Goal: Complete application form

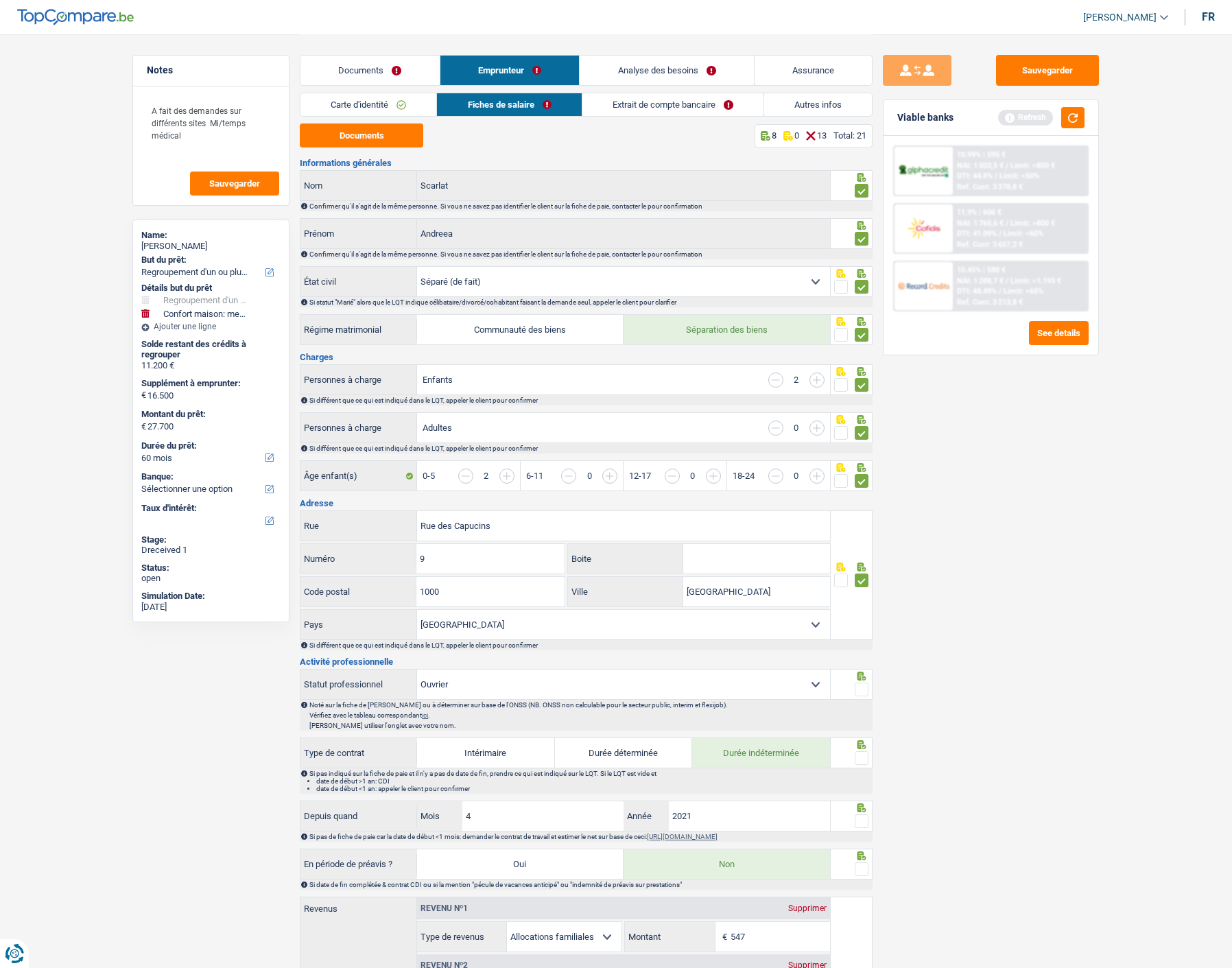
select select "refinancing"
select select "household"
select select "60"
select select "separated"
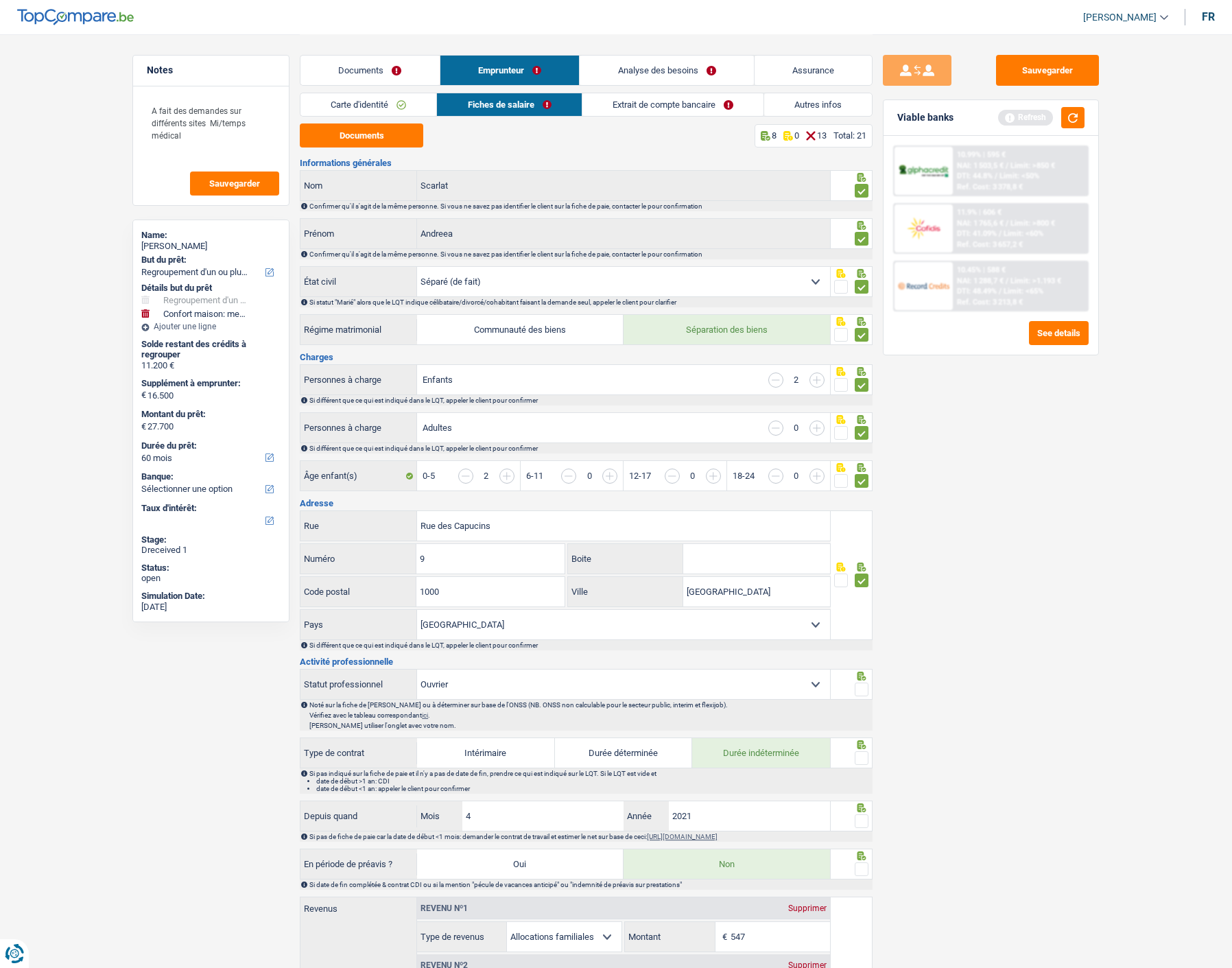
select select "BE"
select select "worker"
select select "familyAllowances"
select select "netSalary"
select select "mutualityIndemnity"
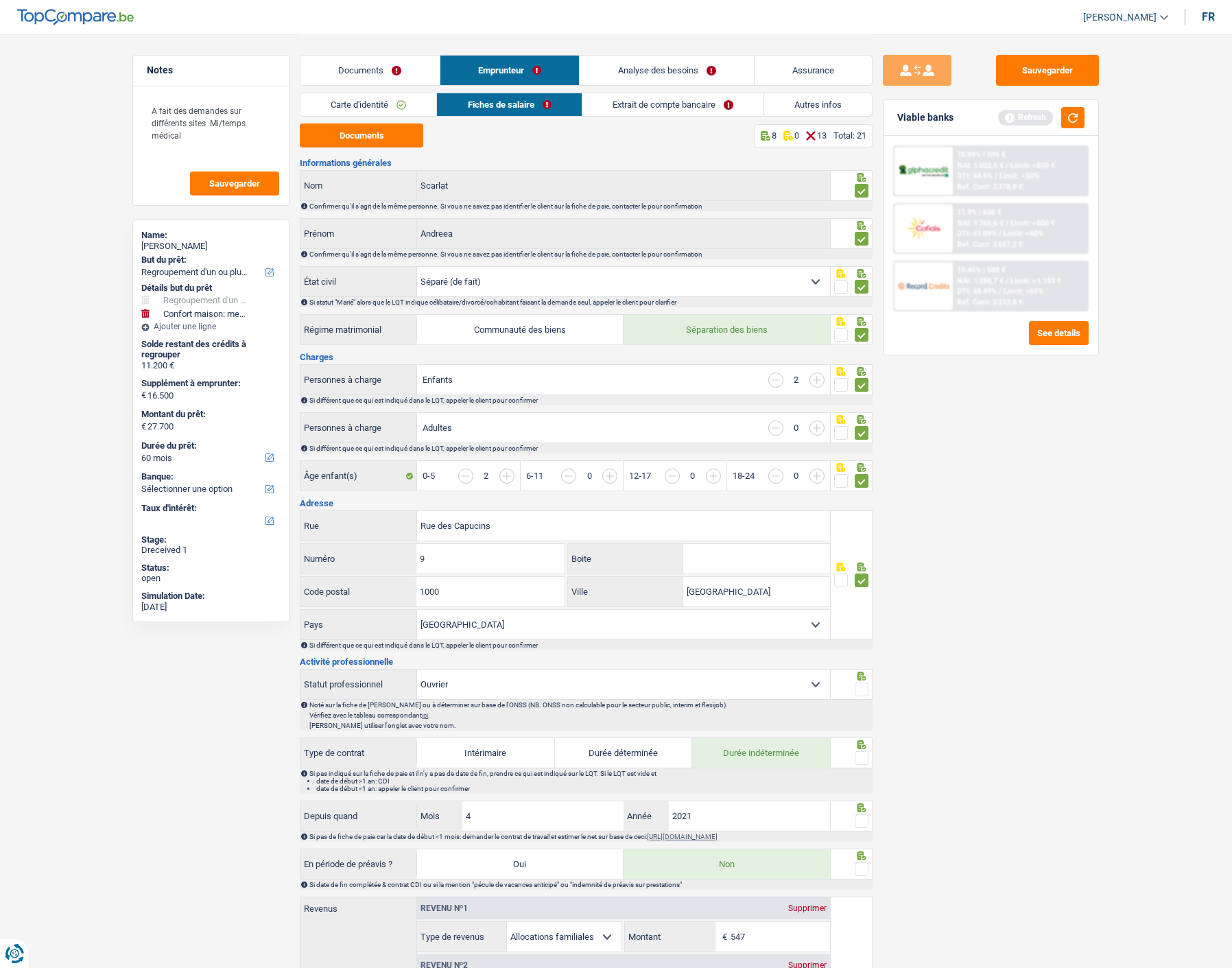
select select "BE"
select select "smallCompanies"
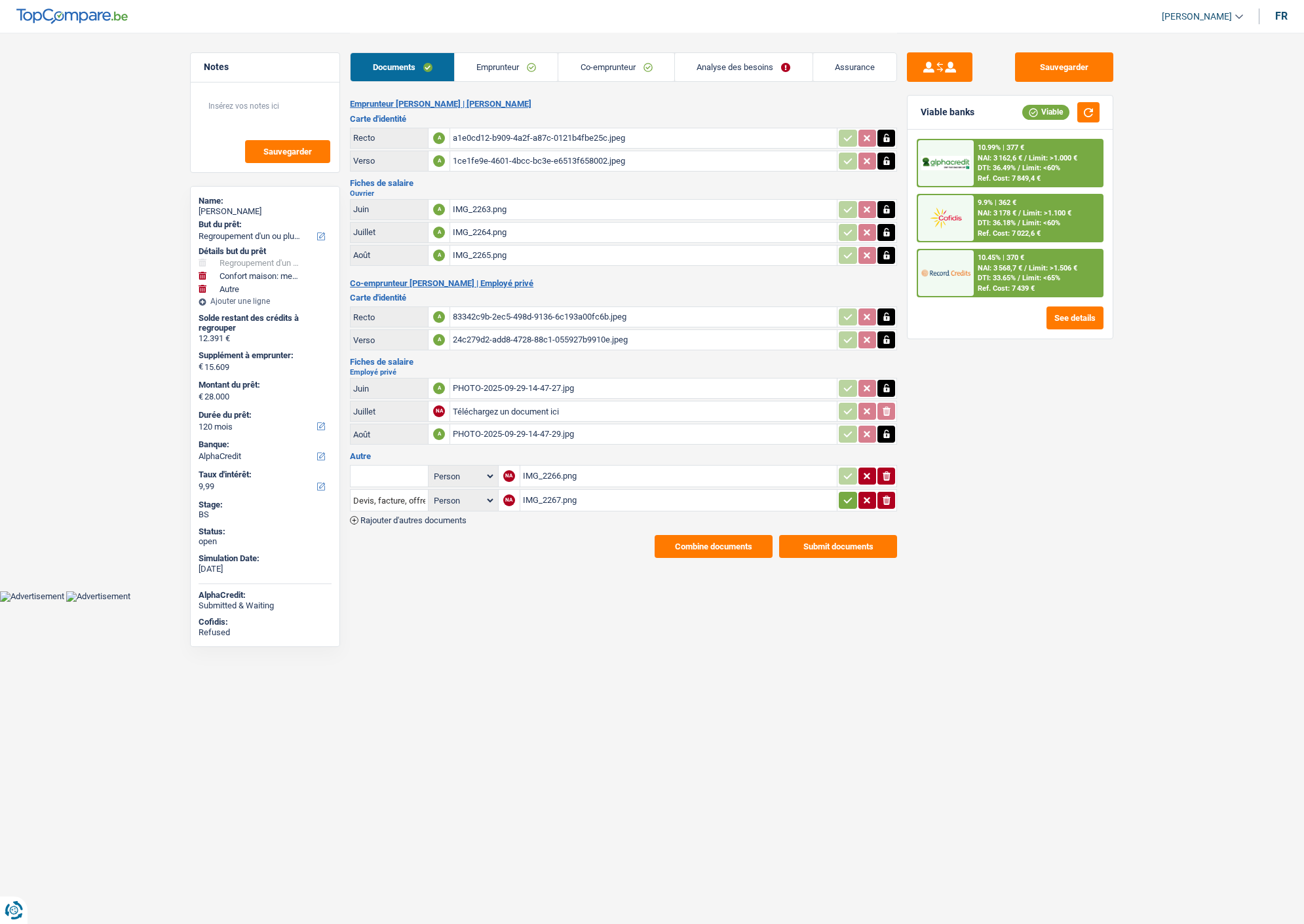
select select "refinancing"
select select "household"
select select "other"
select select "120"
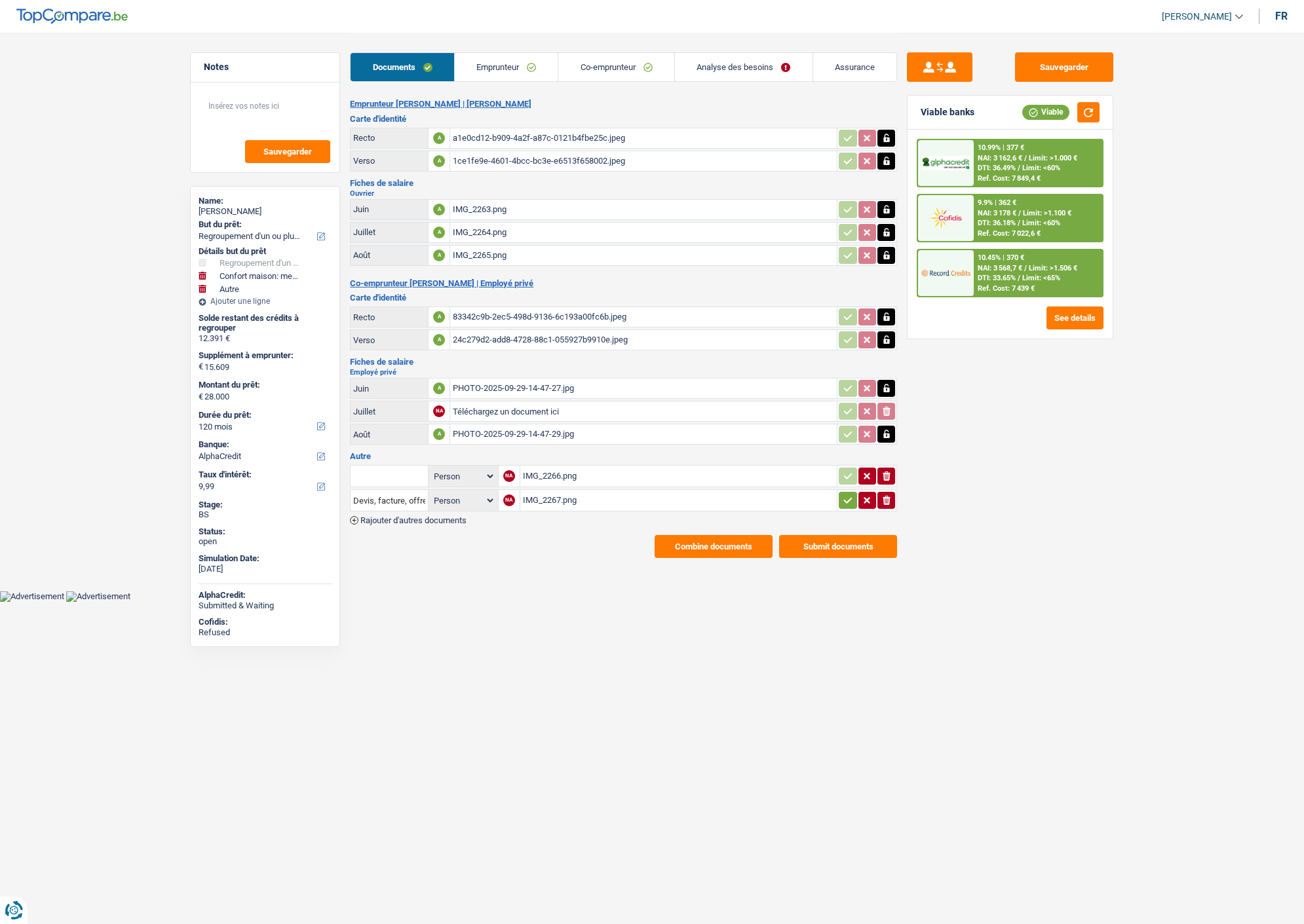
select select "alphacredit"
select select "cohabitation"
select select "BE"
select select "privateEmployee"
select select "netSalary"
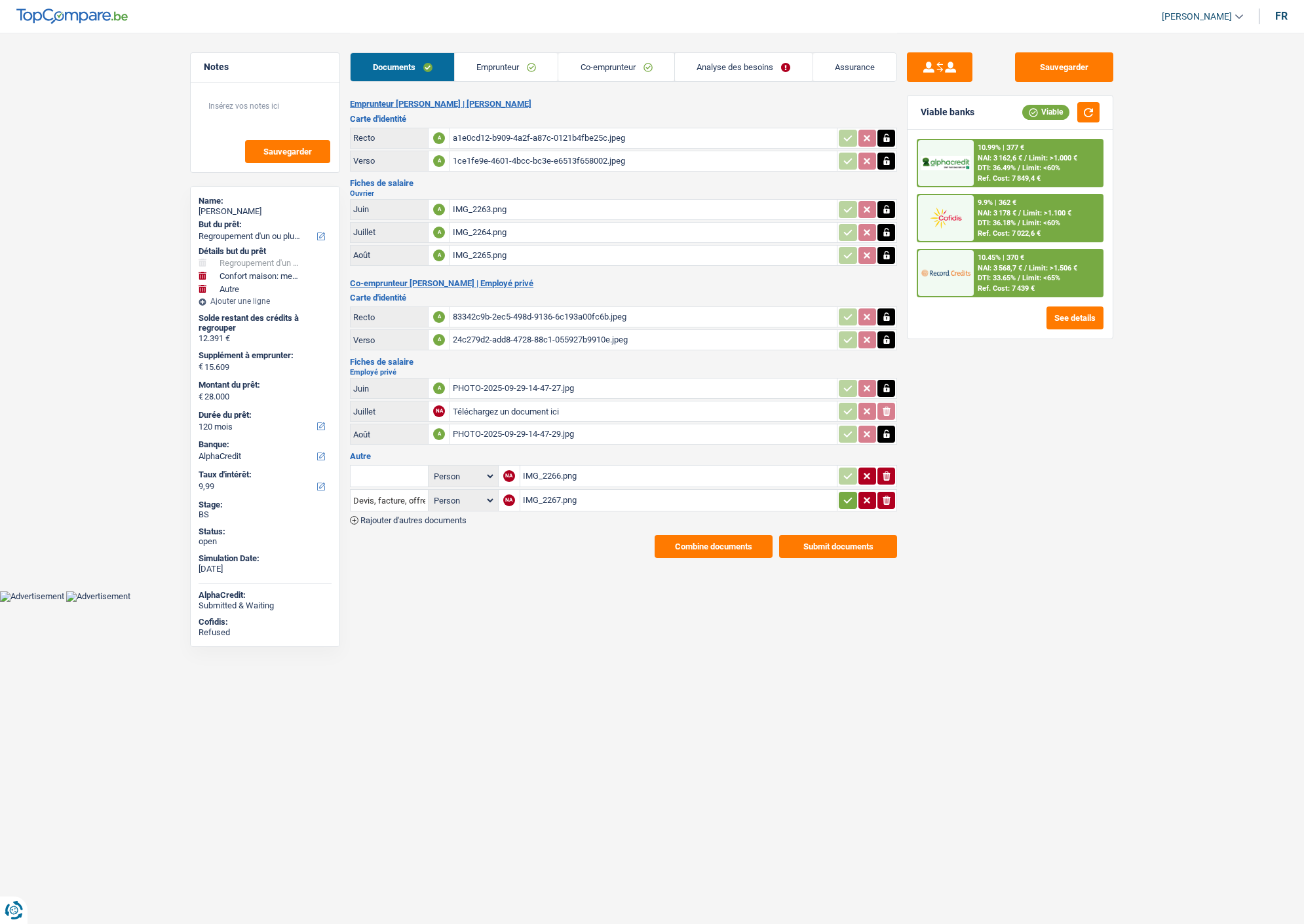
select select "BE"
click at [646, 67] on link "Co-emprunteur" at bounding box center [616, 67] width 116 height 28
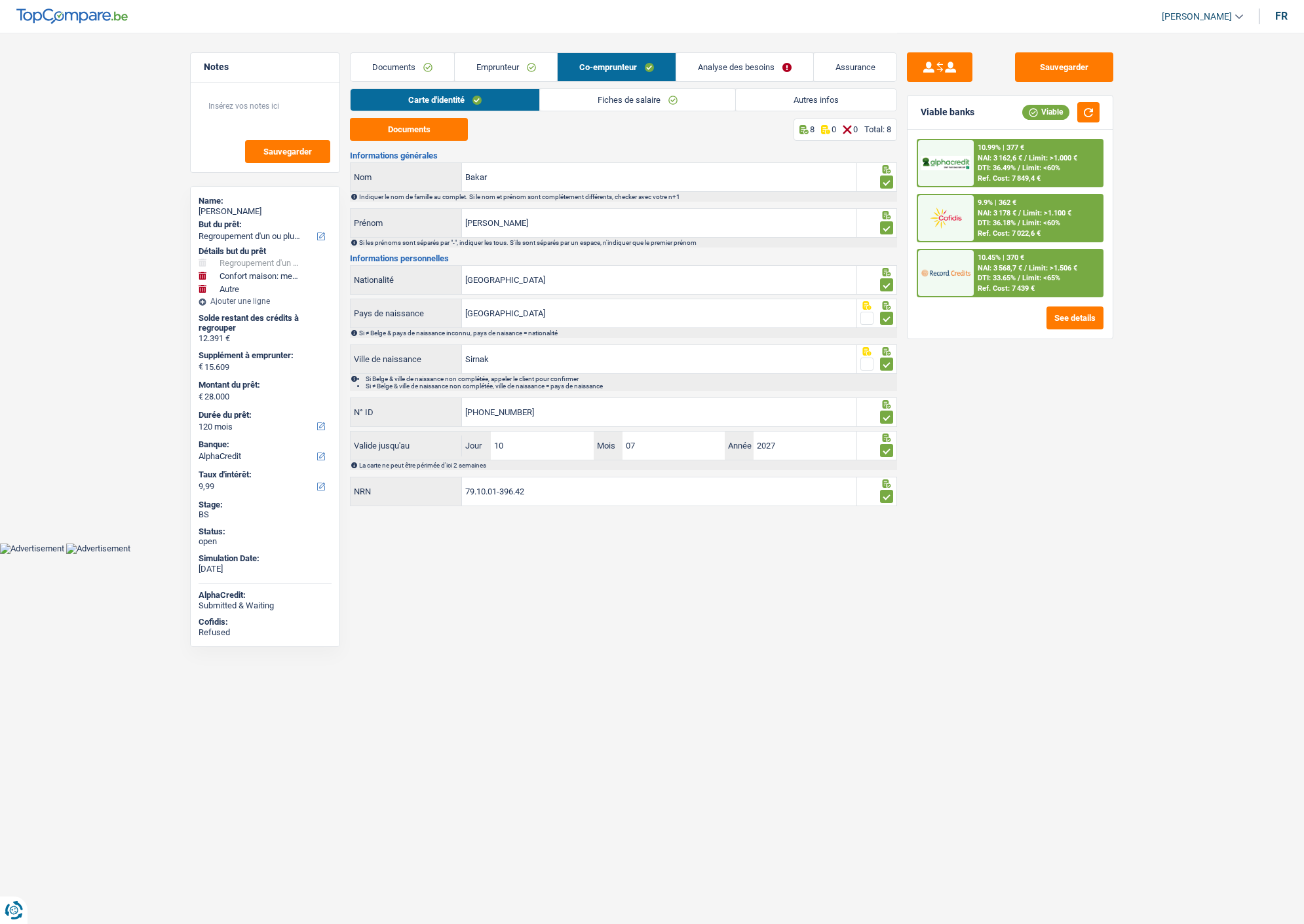
click at [644, 100] on link "Fiches de salaire" at bounding box center [637, 100] width 195 height 21
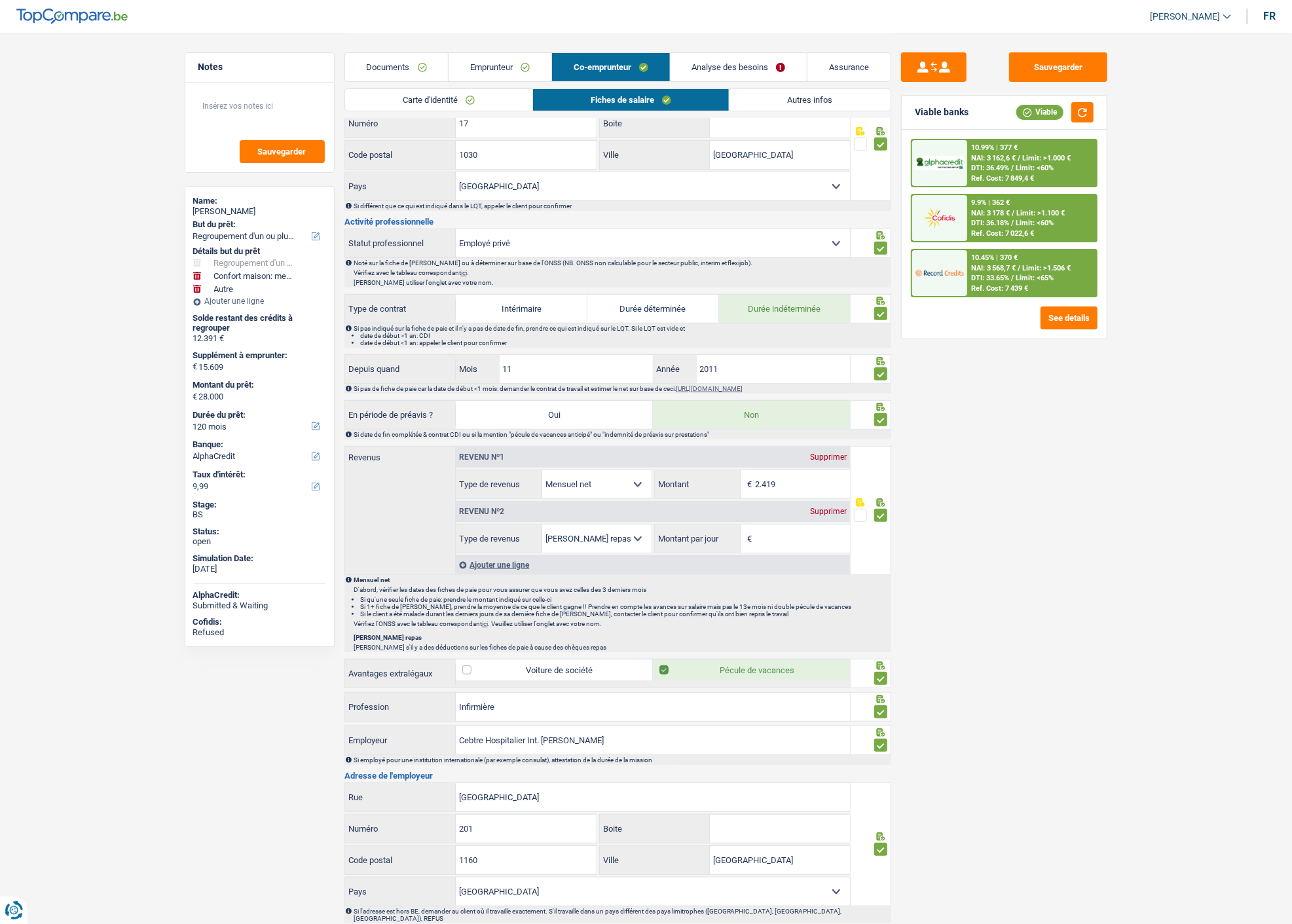
scroll to position [524, 0]
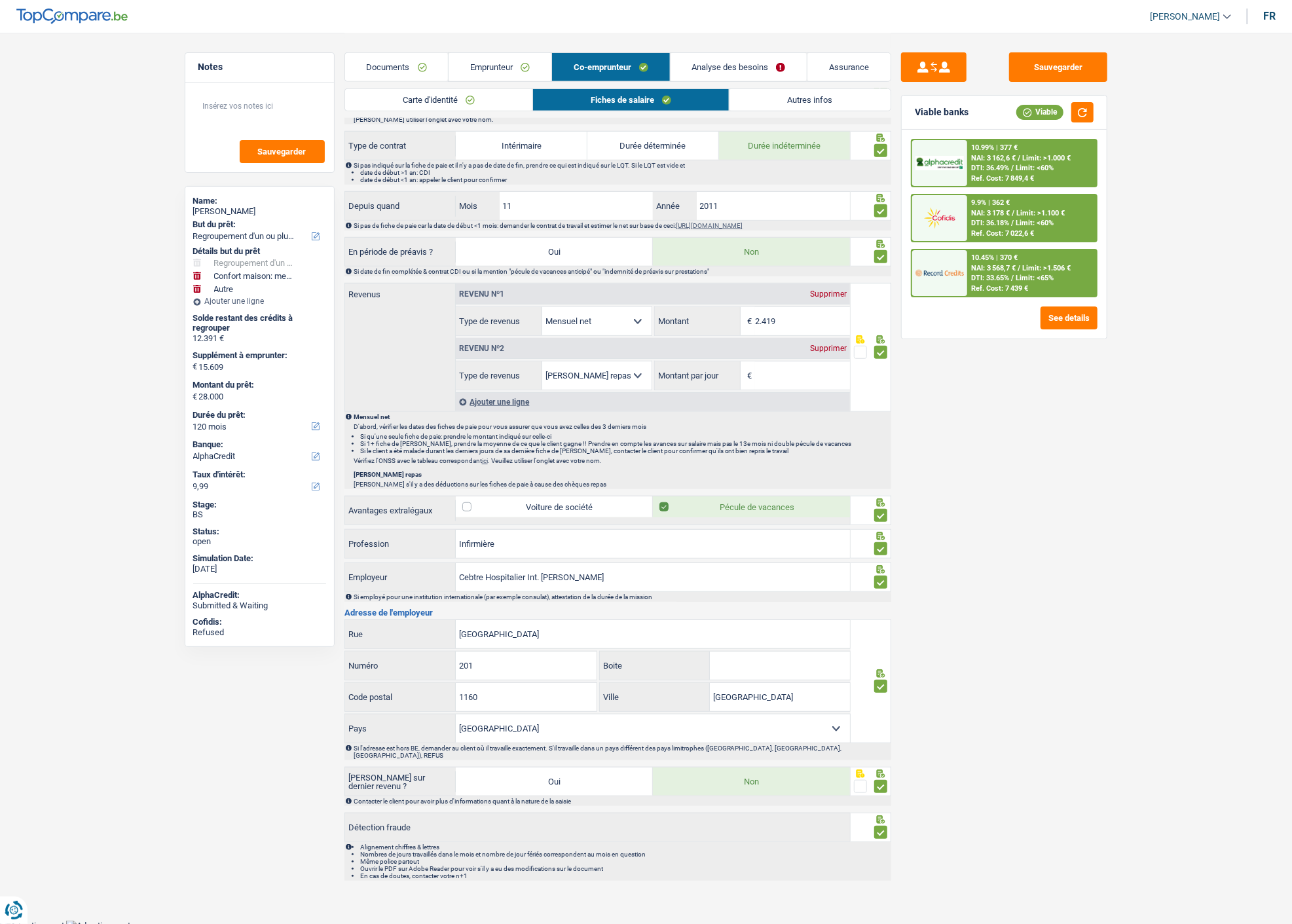
click at [817, 345] on div "Supprimer" at bounding box center [828, 348] width 44 height 8
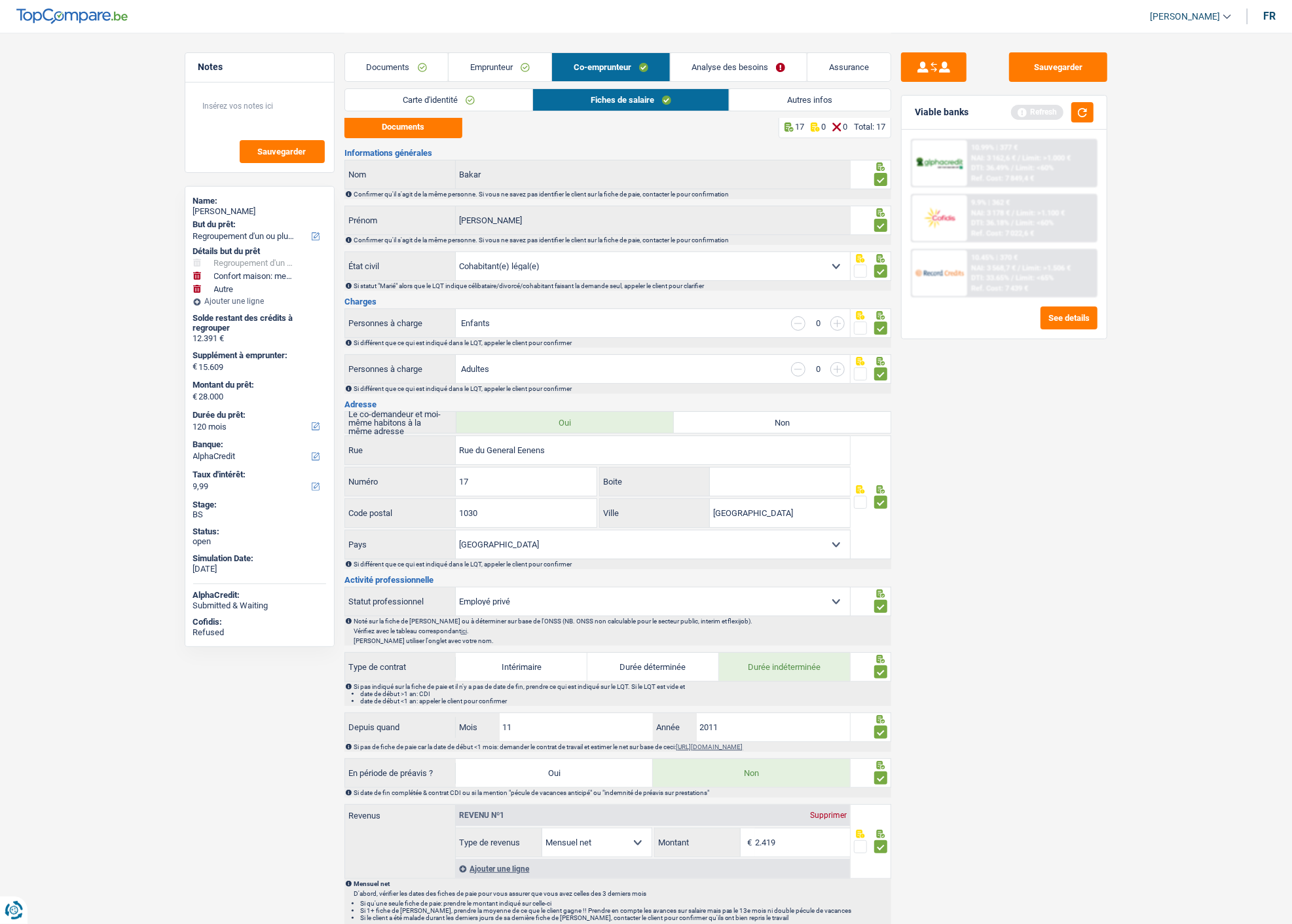
scroll to position [0, 0]
click at [514, 66] on link "Emprunteur" at bounding box center [500, 67] width 103 height 28
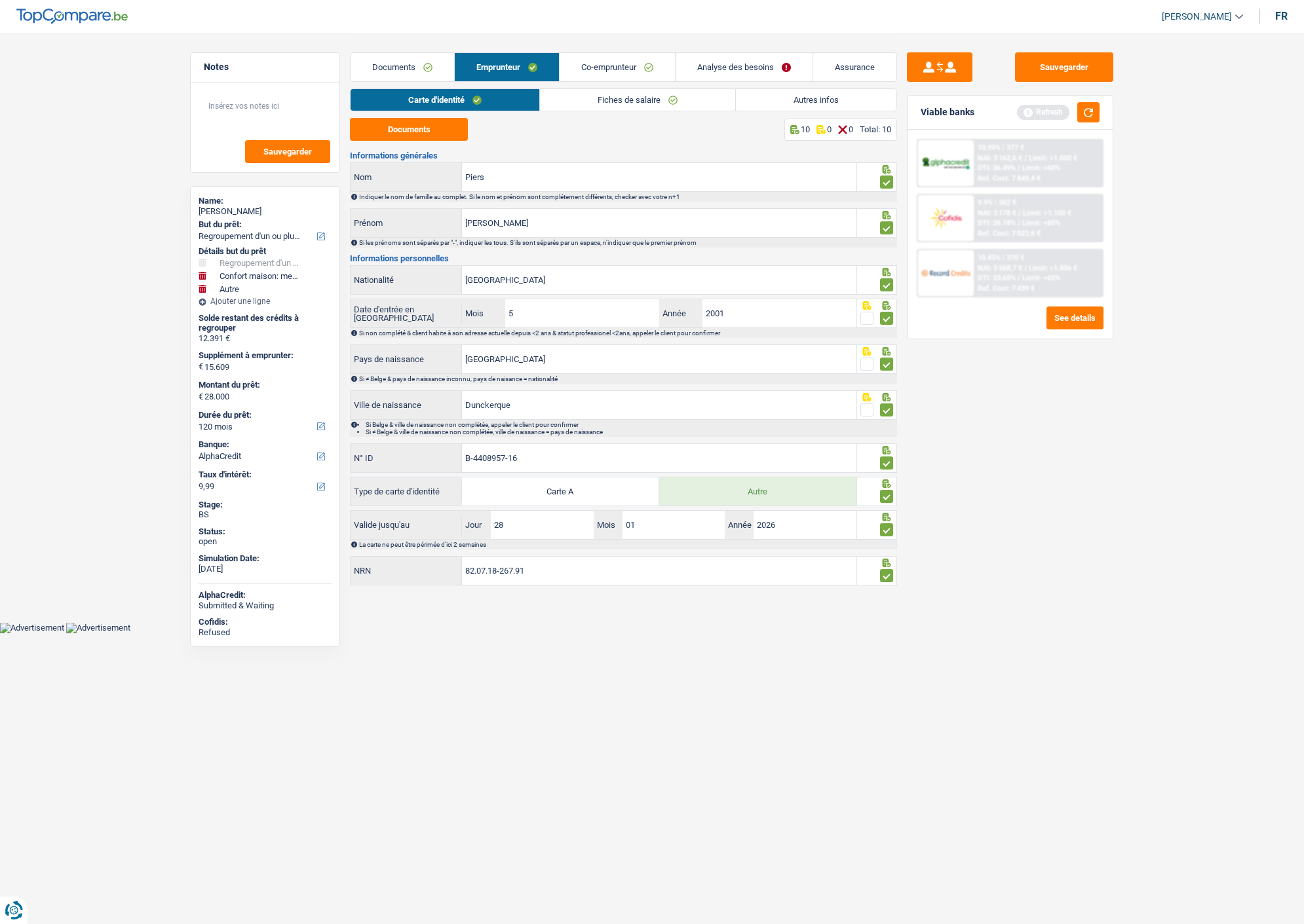
click at [660, 104] on link "Fiches de salaire" at bounding box center [637, 100] width 195 height 21
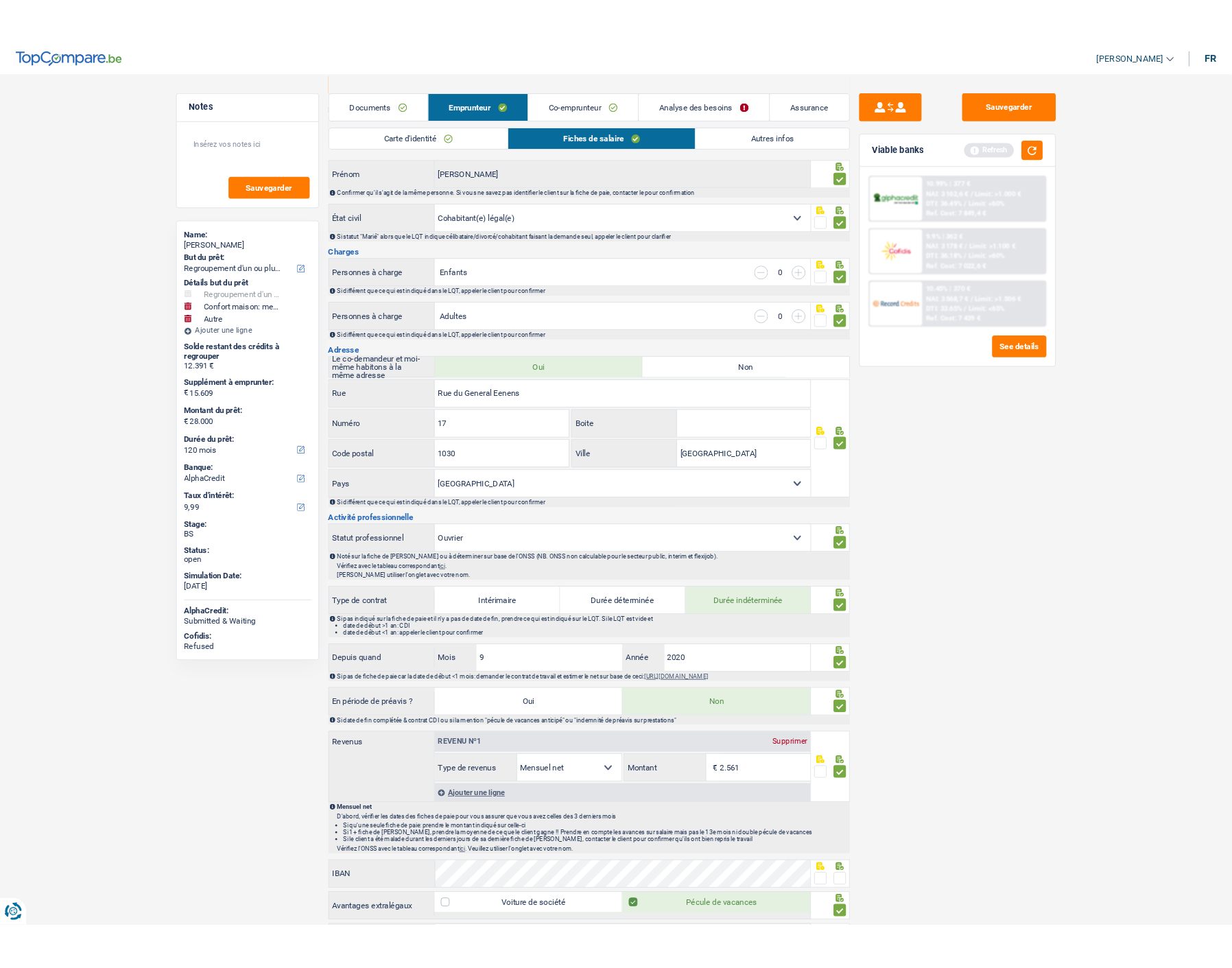
scroll to position [457, 0]
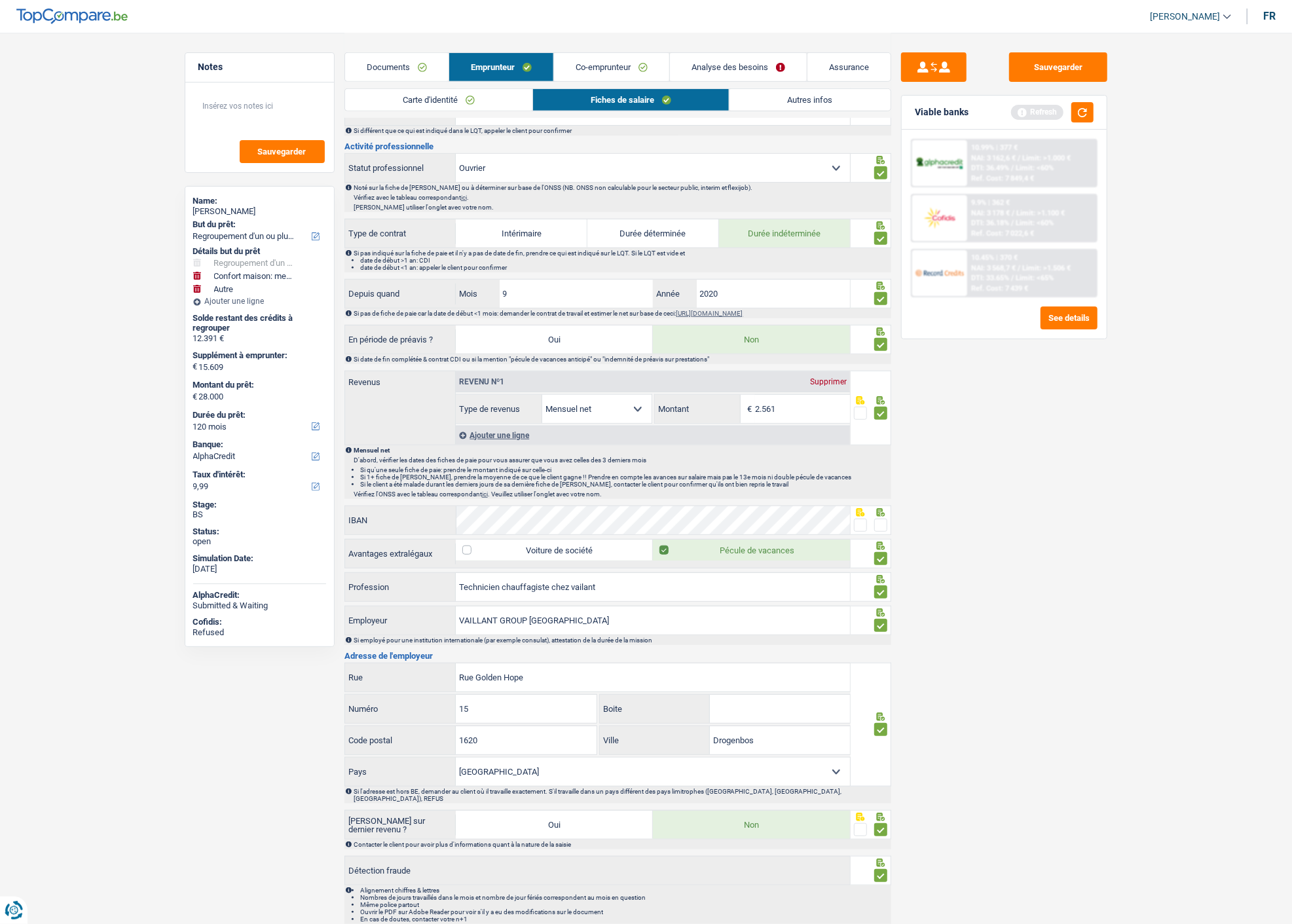
click at [866, 523] on span at bounding box center [861, 525] width 13 height 13
click at [0, 0] on input "radio" at bounding box center [0, 0] width 0 height 0
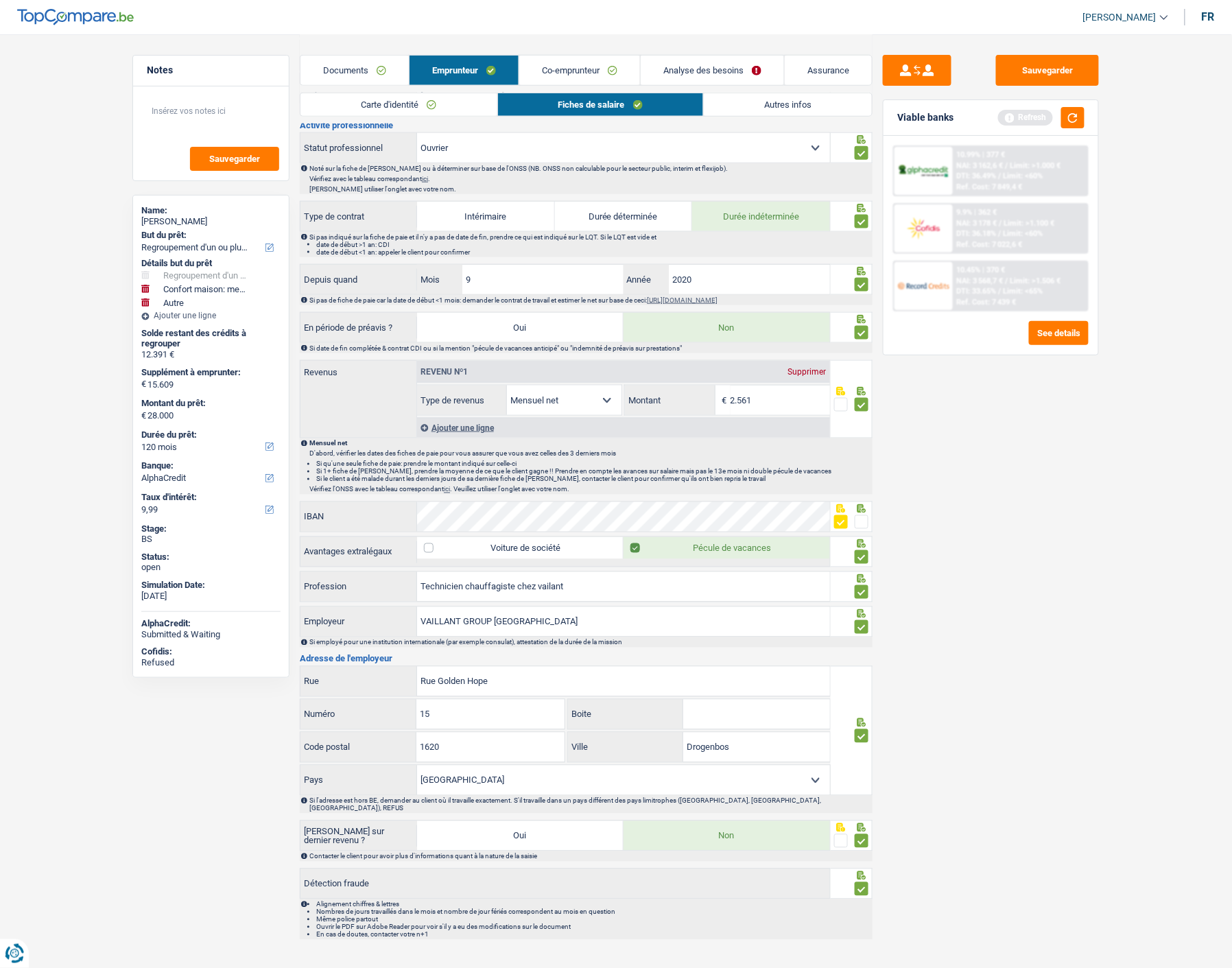
scroll to position [501, 0]
